Goal: Task Accomplishment & Management: Use online tool/utility

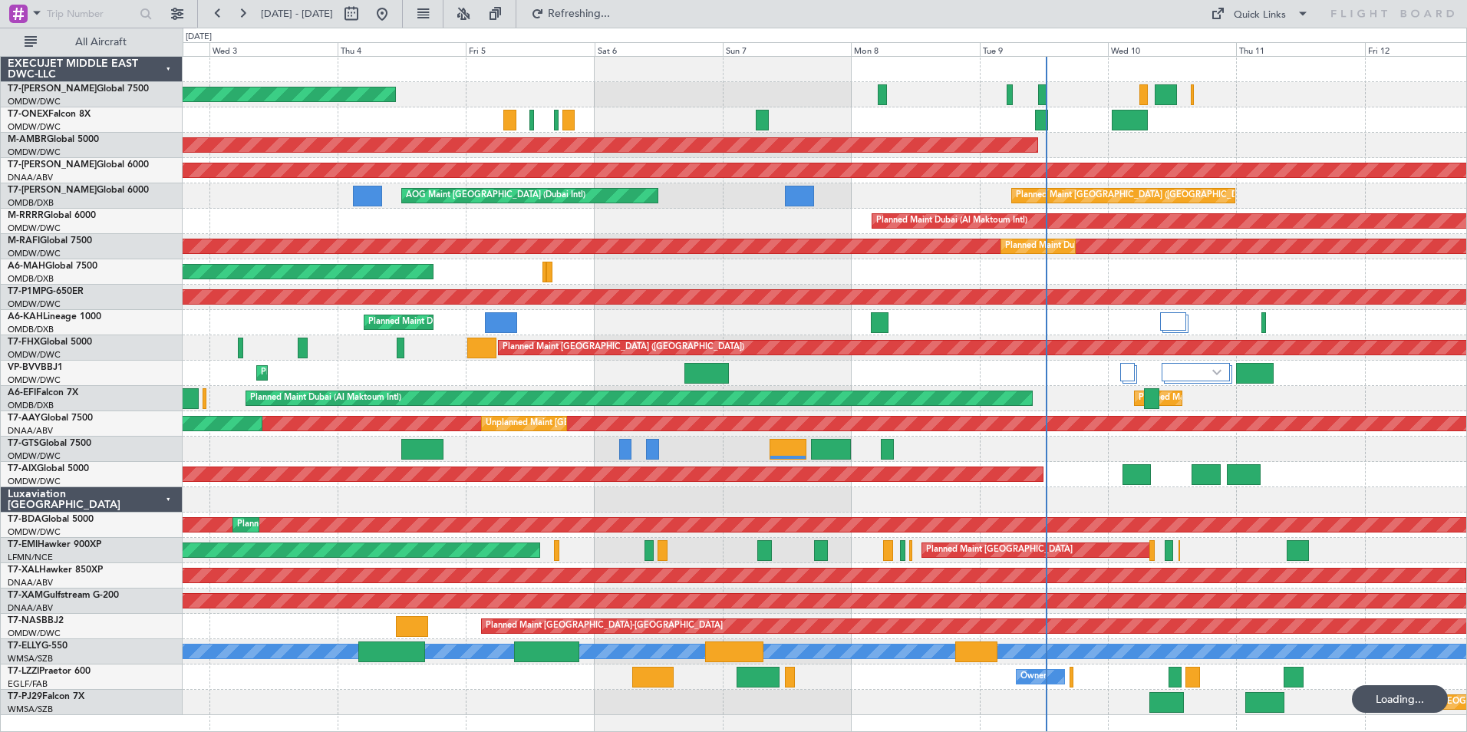
click at [316, 186] on div "Planned Maint [GEOGRAPHIC_DATA] ([GEOGRAPHIC_DATA] Intl) AOG Maint [GEOGRAPHIC_…" at bounding box center [825, 195] width 1284 height 25
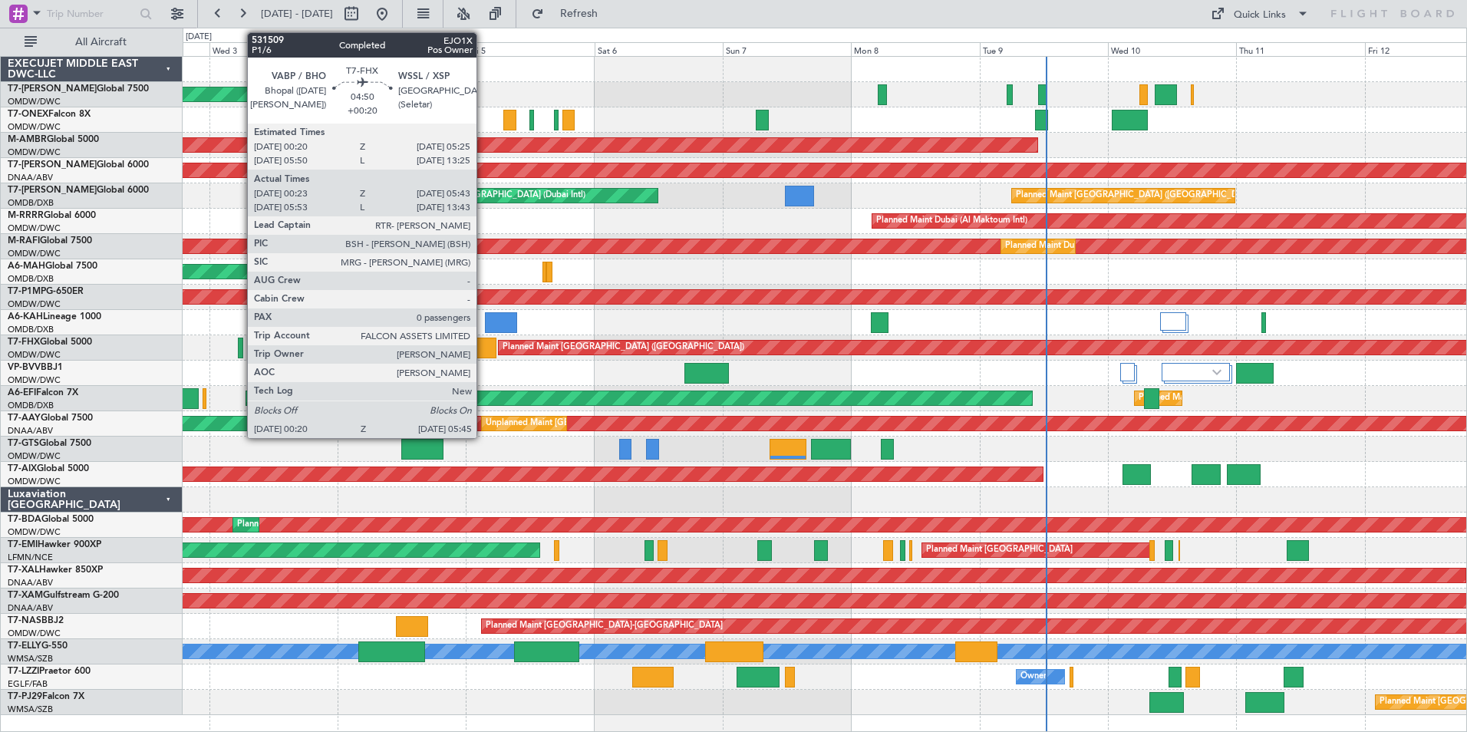
click at [483, 351] on div at bounding box center [481, 348] width 29 height 21
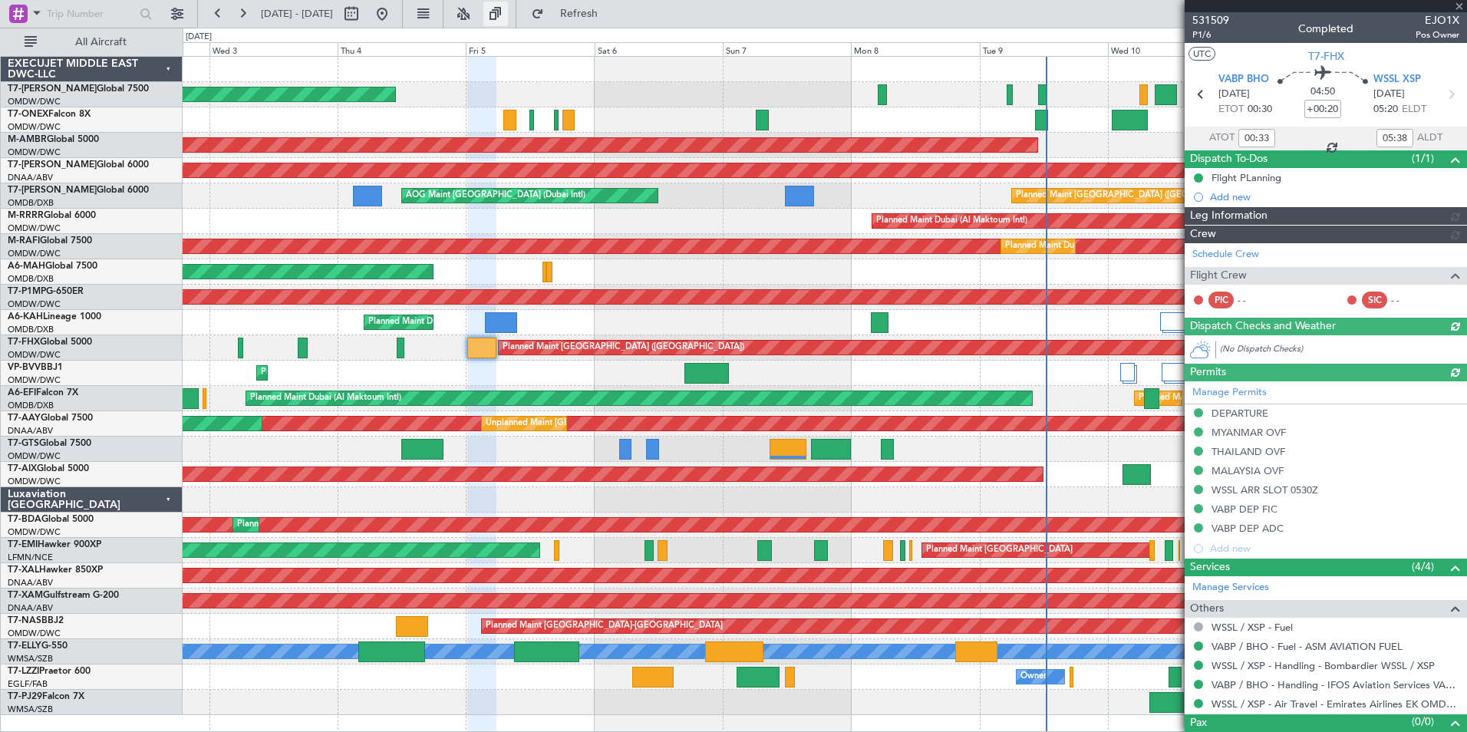
type input "[PERSON_NAME] (SYS)"
type input "7052"
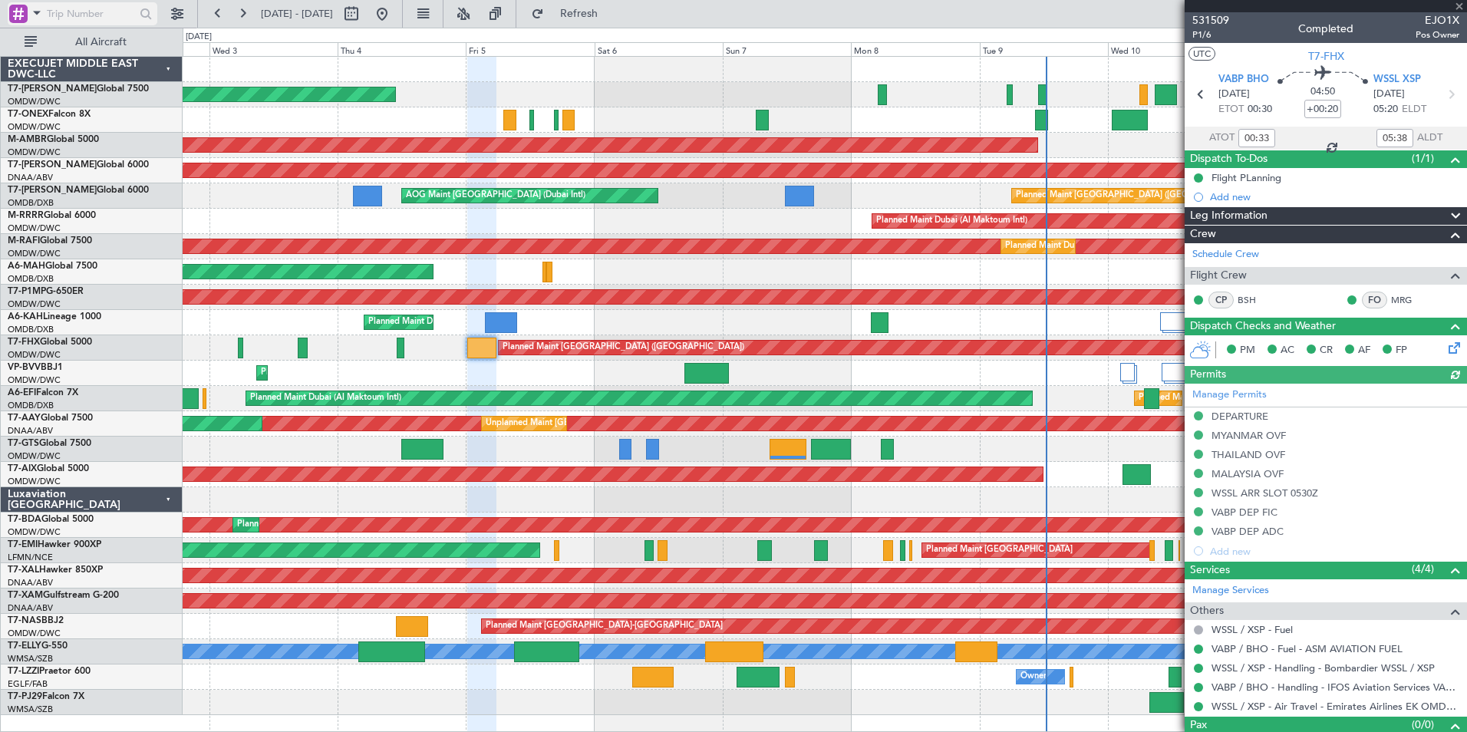
click at [102, 6] on input "text" at bounding box center [91, 13] width 88 height 23
type input "wssl"
drag, startPoint x: 95, startPoint y: 19, endPoint x: 7, endPoint y: 15, distance: 88.4
click at [7, 15] on div "wssl" at bounding box center [98, 14] width 197 height 28
click at [35, 13] on span at bounding box center [37, 12] width 18 height 19
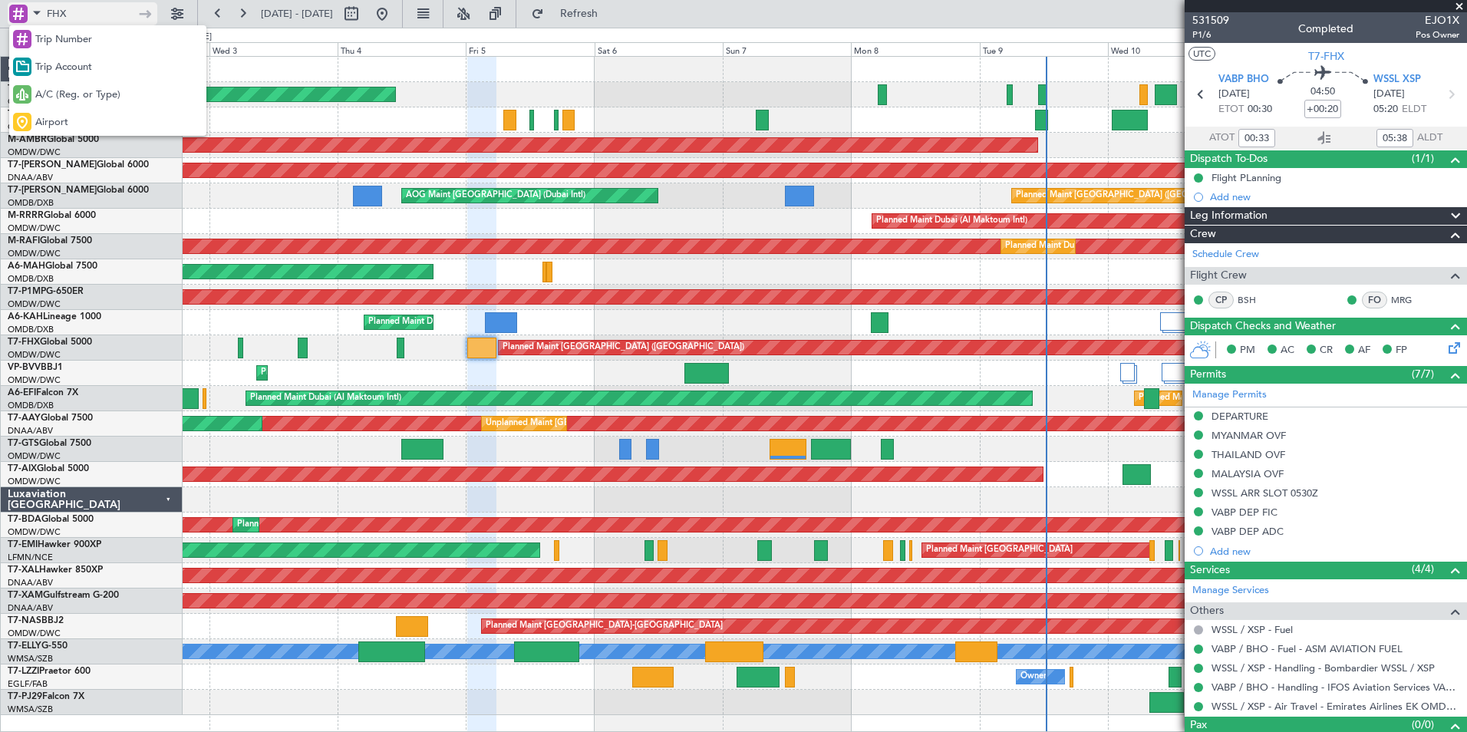
drag, startPoint x: 74, startPoint y: 11, endPoint x: 30, endPoint y: 15, distance: 44.7
click at [30, 14] on div at bounding box center [733, 366] width 1467 height 732
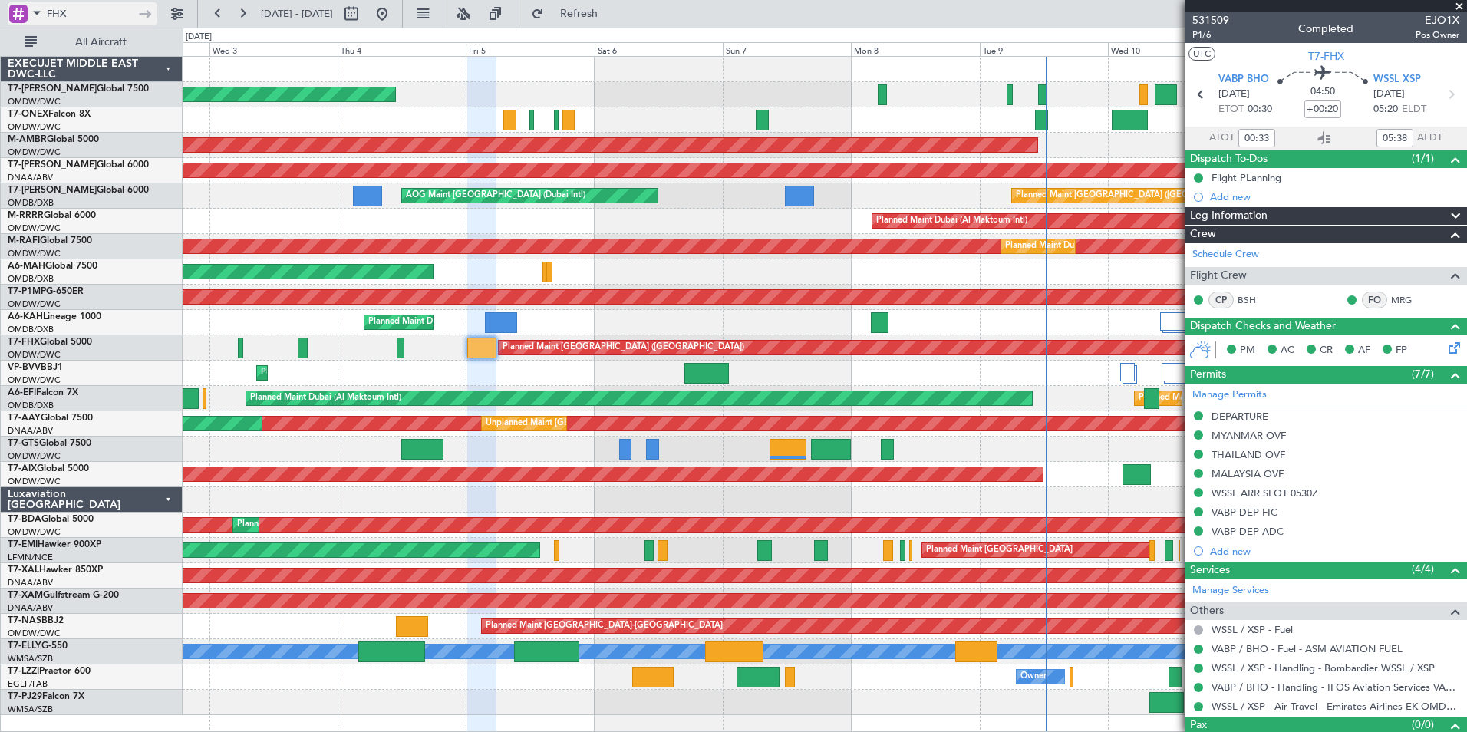
click at [74, 15] on input "FHX" at bounding box center [91, 13] width 88 height 23
type input "F"
click at [35, 15] on span at bounding box center [37, 12] width 18 height 19
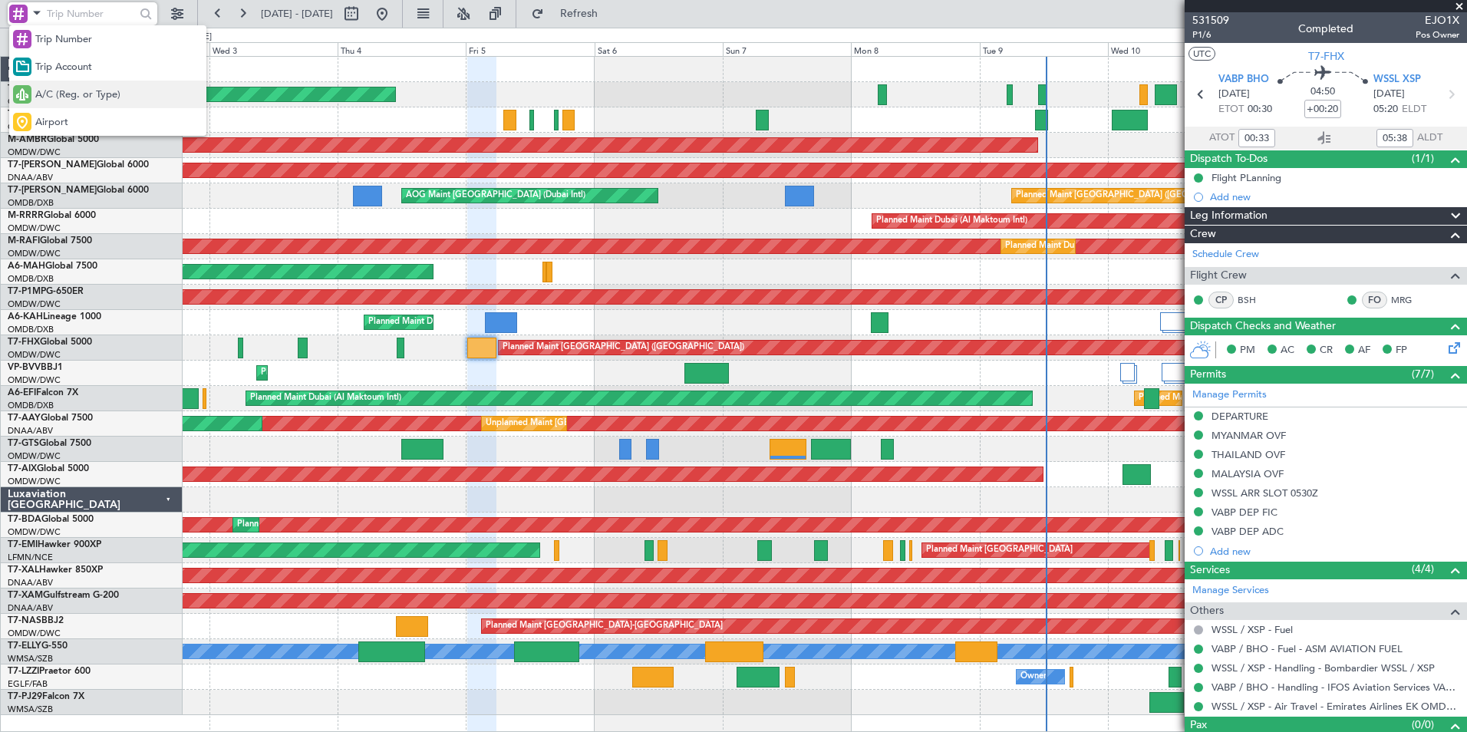
click at [68, 94] on span "A/C (Reg. or Type)" at bounding box center [77, 94] width 85 height 15
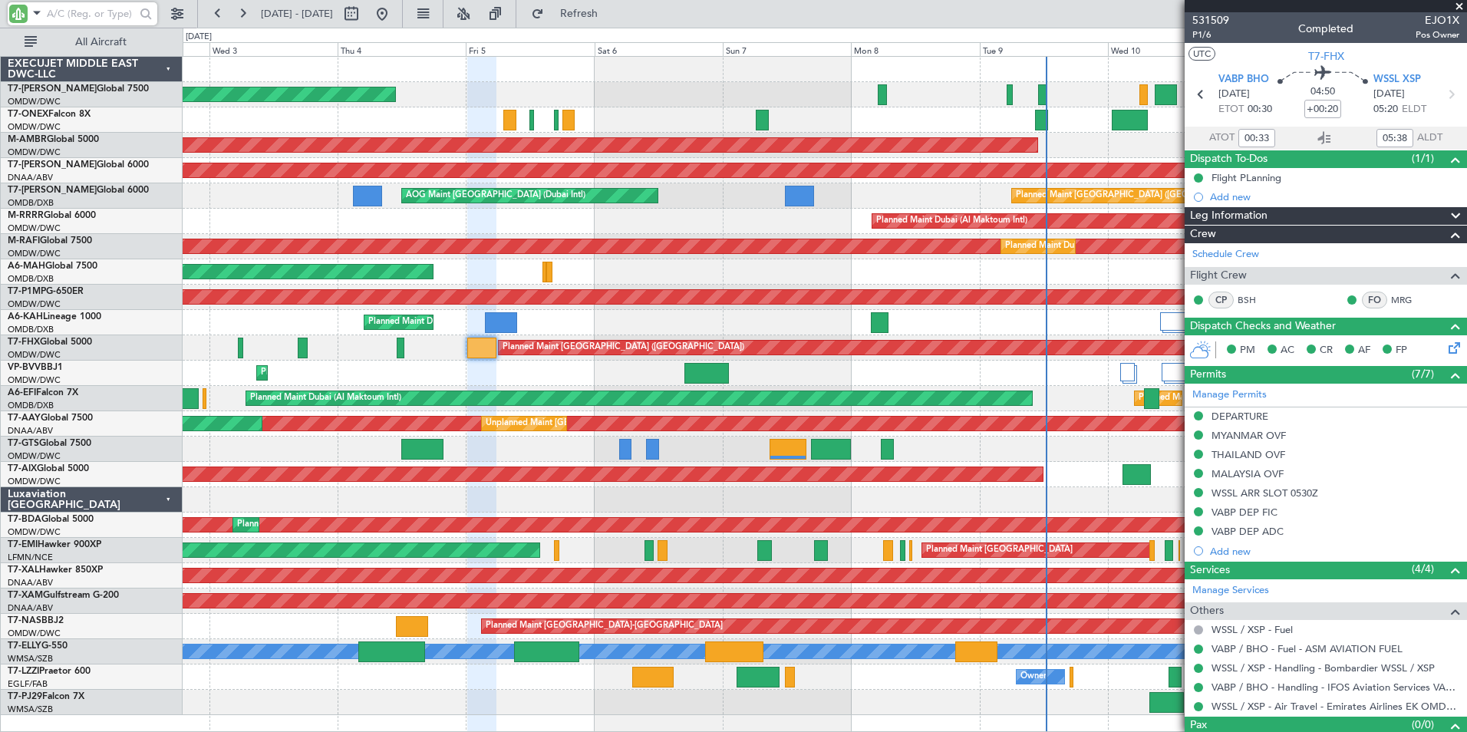
click at [58, 10] on input "text" at bounding box center [91, 13] width 88 height 23
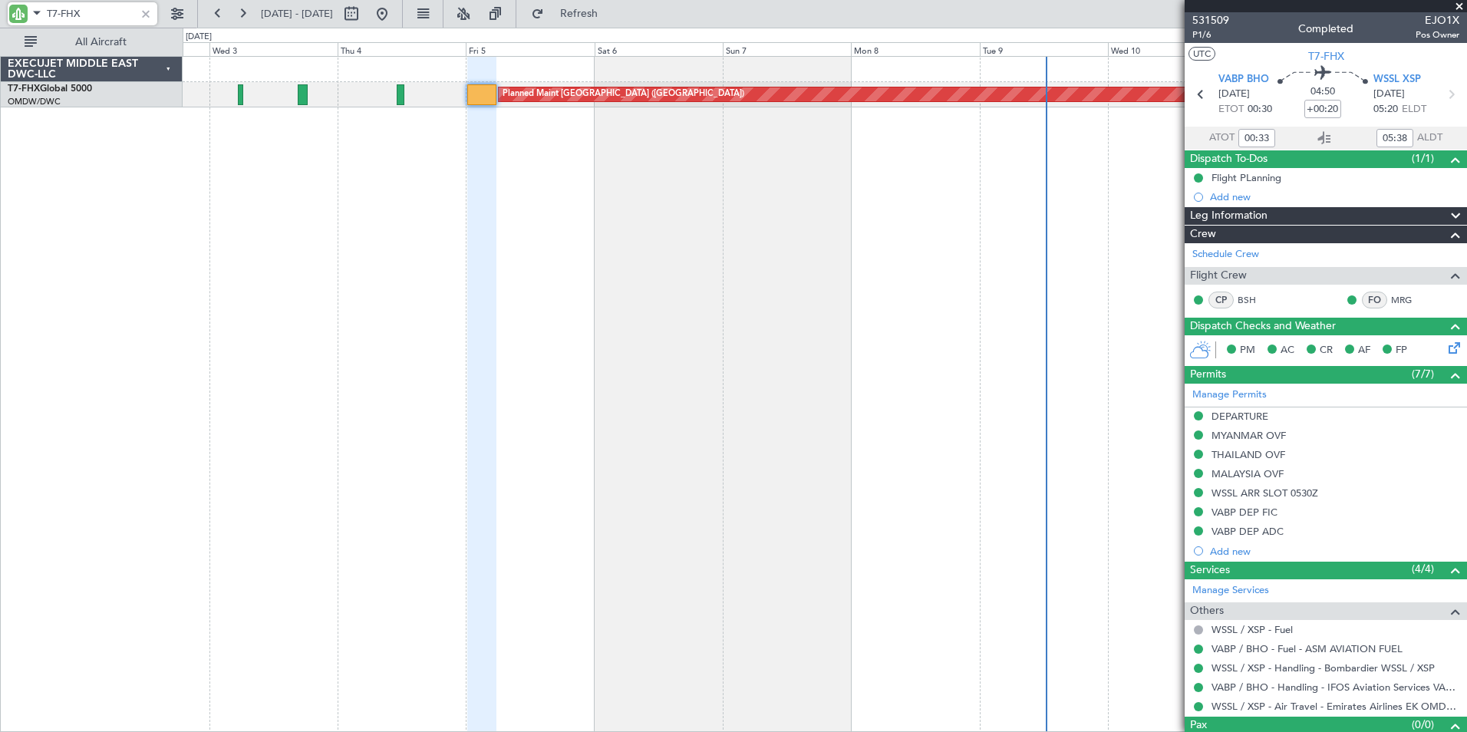
click at [67, 103] on div "OMDW/DWC Dubai (Al Maktoum Intl)" at bounding box center [95, 102] width 174 height 13
type input "T7-FHX"
click at [1394, 79] on span "WSSL XSP" at bounding box center [1398, 79] width 48 height 15
type input "[PERSON_NAME] (SYS)"
type input "7052"
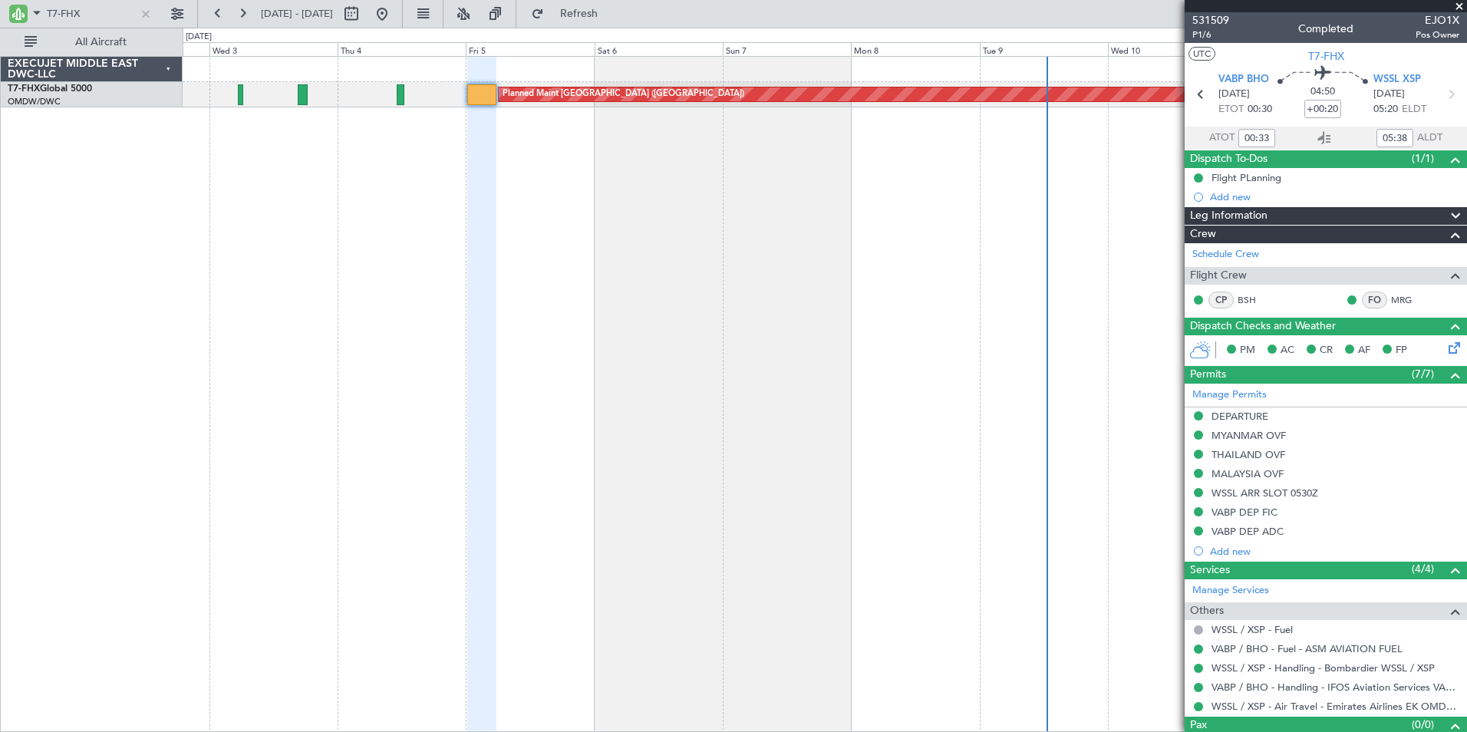
type input "[PERSON_NAME] (SYS)"
type input "7052"
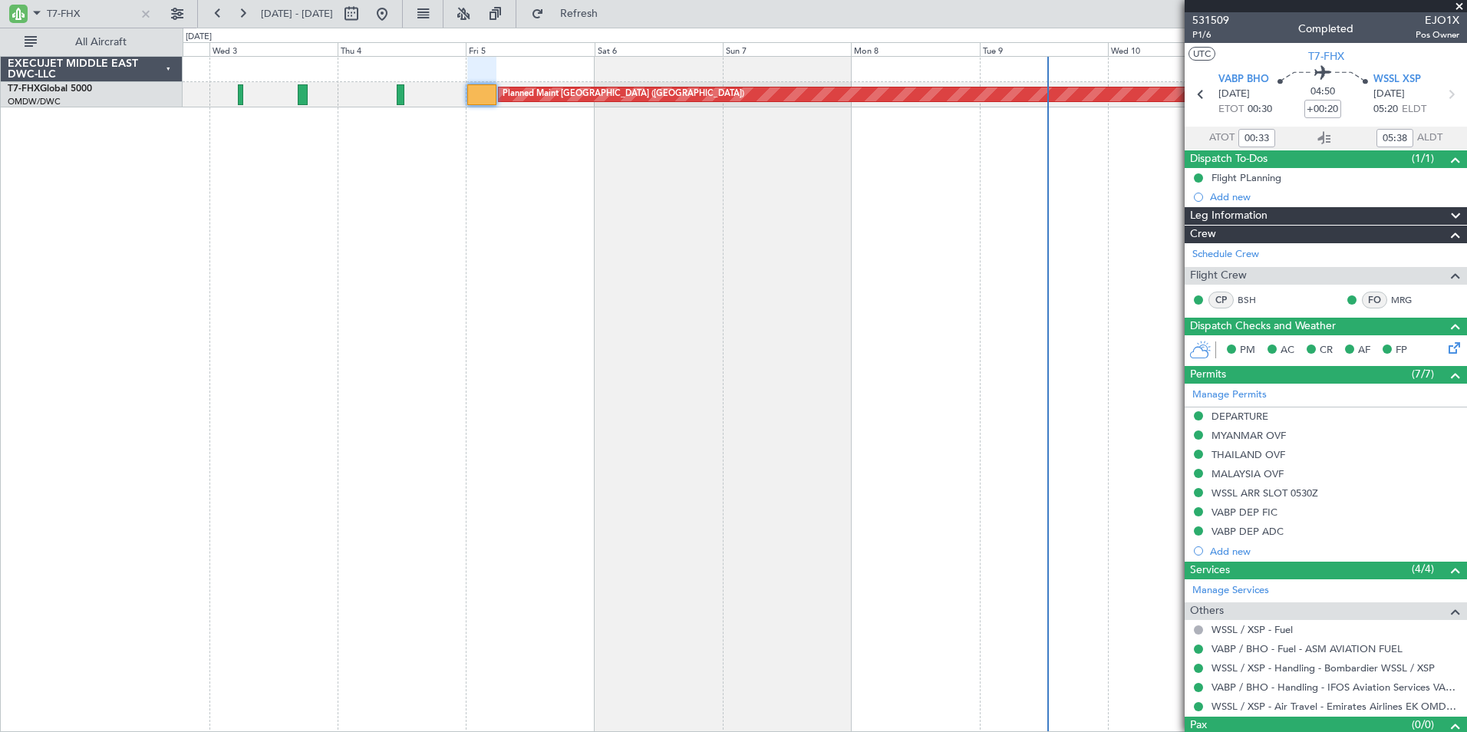
type input "[PERSON_NAME] (SYS)"
type input "7052"
type input "[PERSON_NAME] (SYS)"
type input "7052"
type input "[PERSON_NAME] (SYS)"
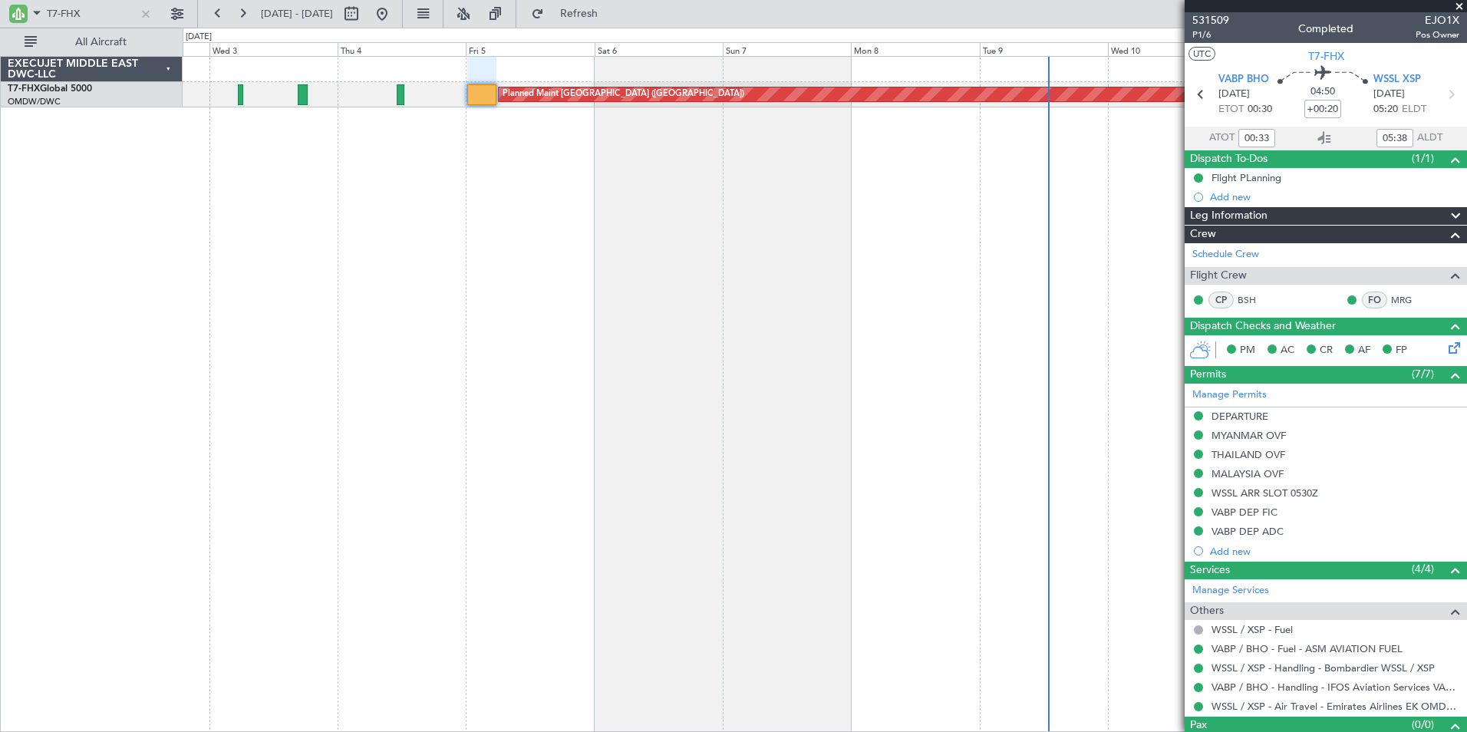
type input "7052"
type input "[PERSON_NAME] (SYS)"
type input "7052"
